Goal: Task Accomplishment & Management: Use online tool/utility

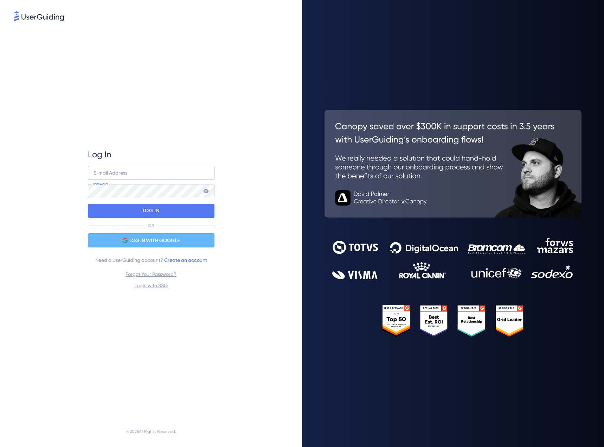
click at [168, 240] on span "LOG IN WITH GOOGLE" at bounding box center [154, 240] width 50 height 8
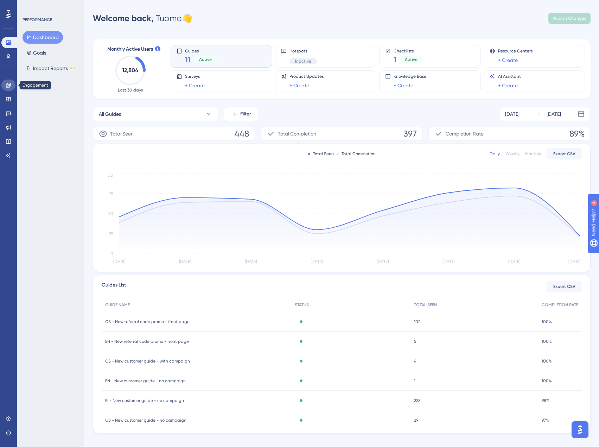
click at [8, 85] on icon at bounding box center [9, 85] width 6 height 6
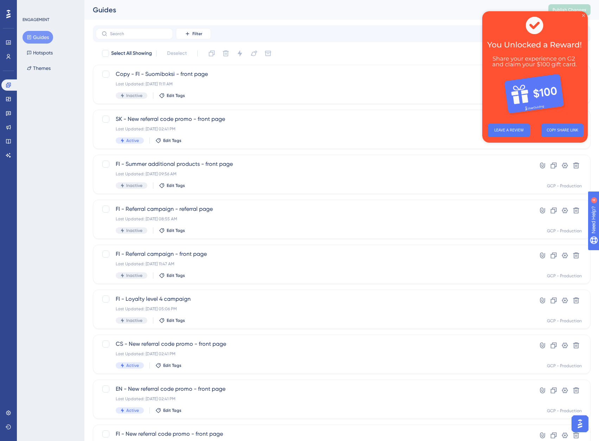
click at [584, 15] on icon "Close Preview" at bounding box center [583, 15] width 3 height 3
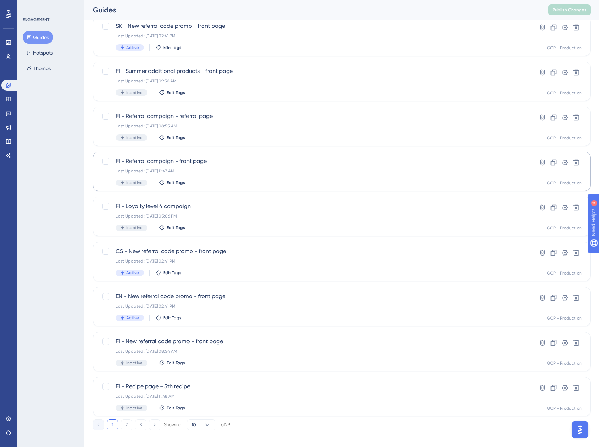
scroll to position [99, 0]
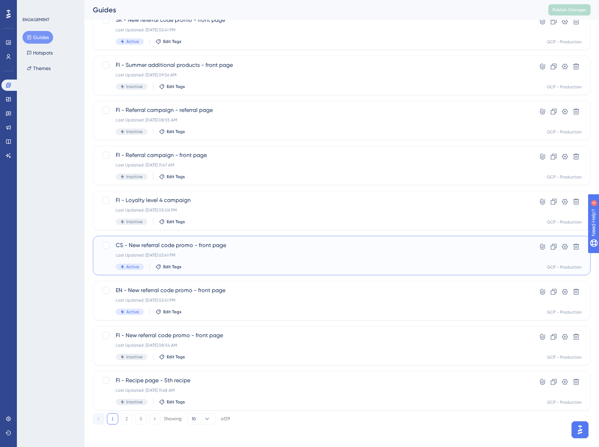
click at [256, 250] on div "CS - New referral code promo - front page Last Updated: [DATE] 02:41 PM Active …" at bounding box center [314, 255] width 396 height 29
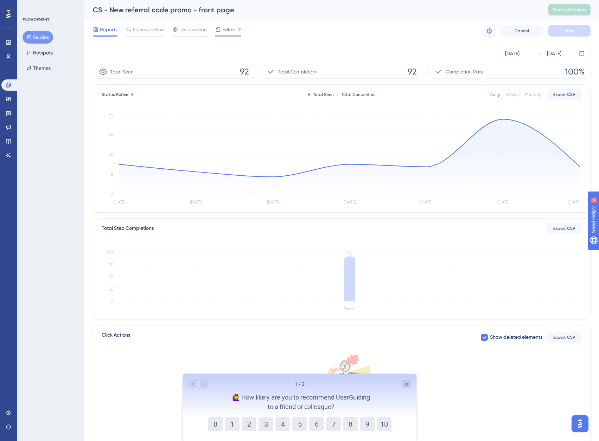
click at [234, 29] on span "Editor" at bounding box center [228, 29] width 13 height 8
